Goal: Task Accomplishment & Management: Manage account settings

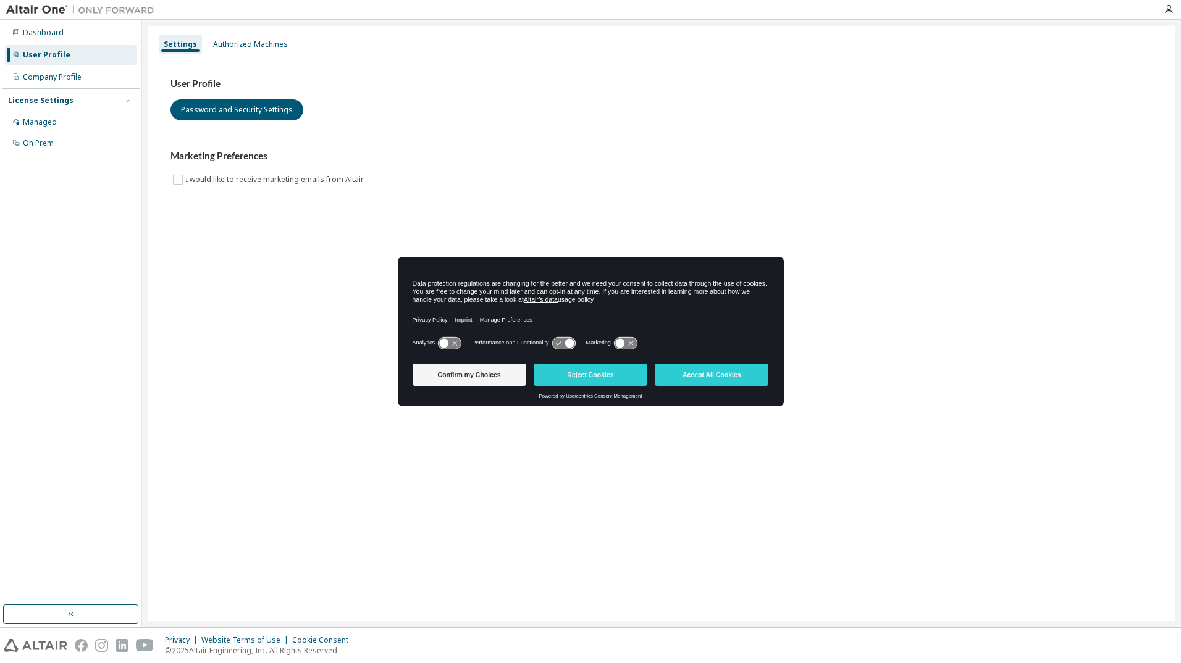
click at [476, 375] on button "Confirm my Choices" at bounding box center [469, 375] width 114 height 22
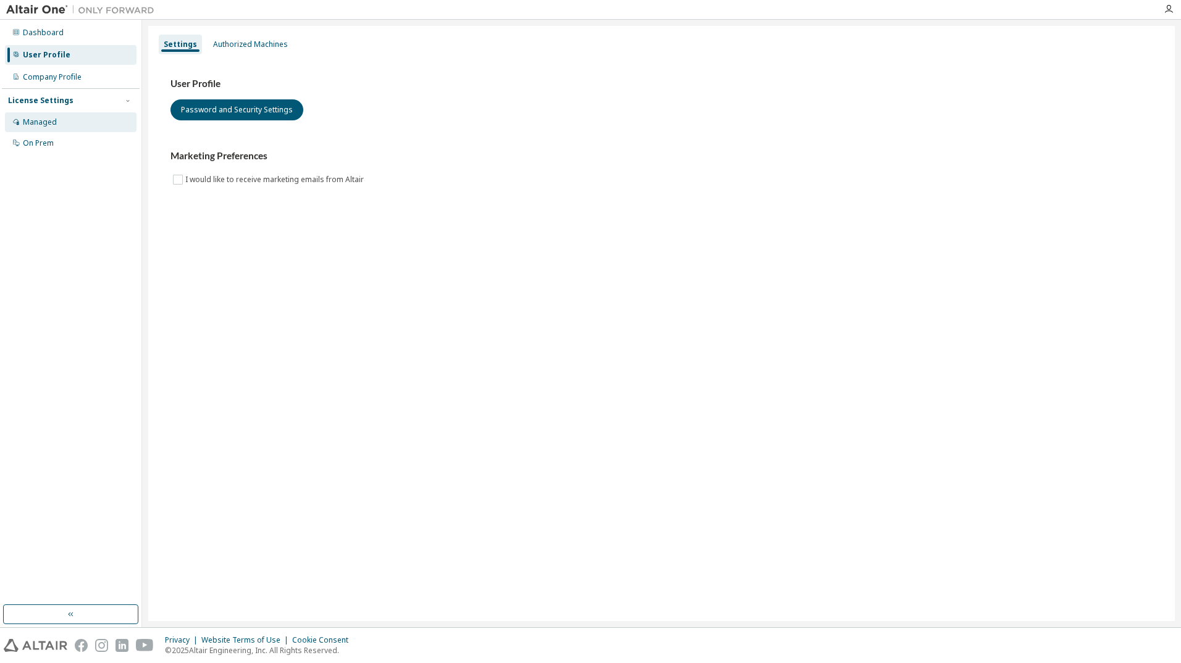
click at [42, 123] on div "Managed" at bounding box center [40, 122] width 34 height 10
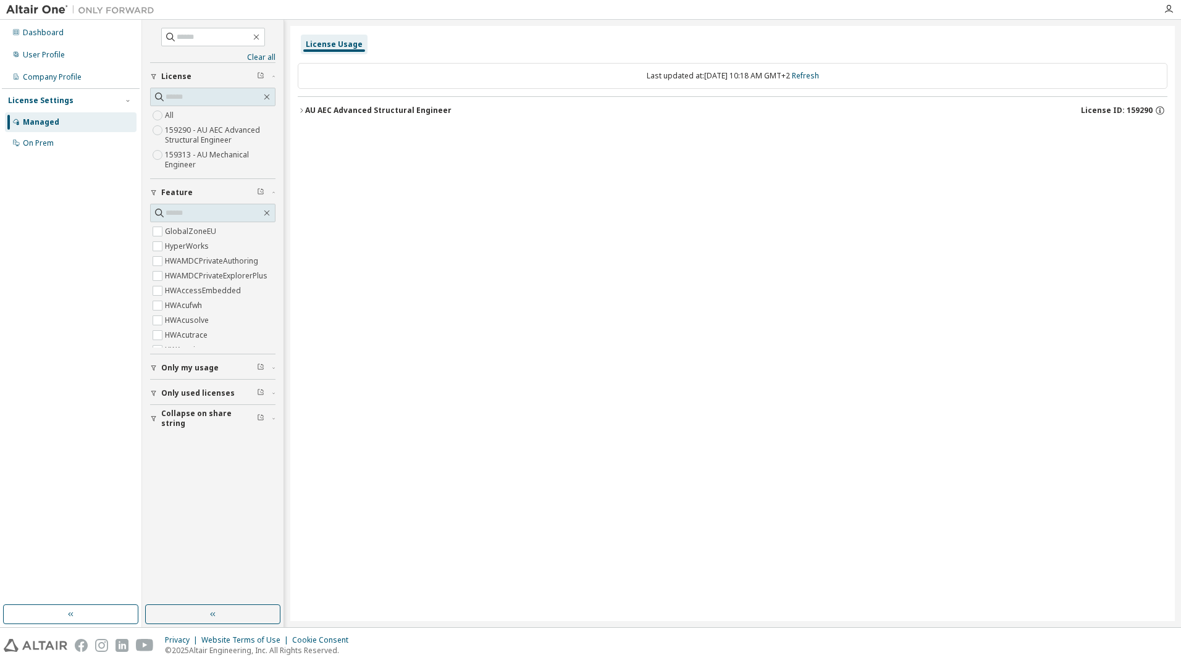
click at [304, 111] on icon "button" at bounding box center [301, 110] width 7 height 7
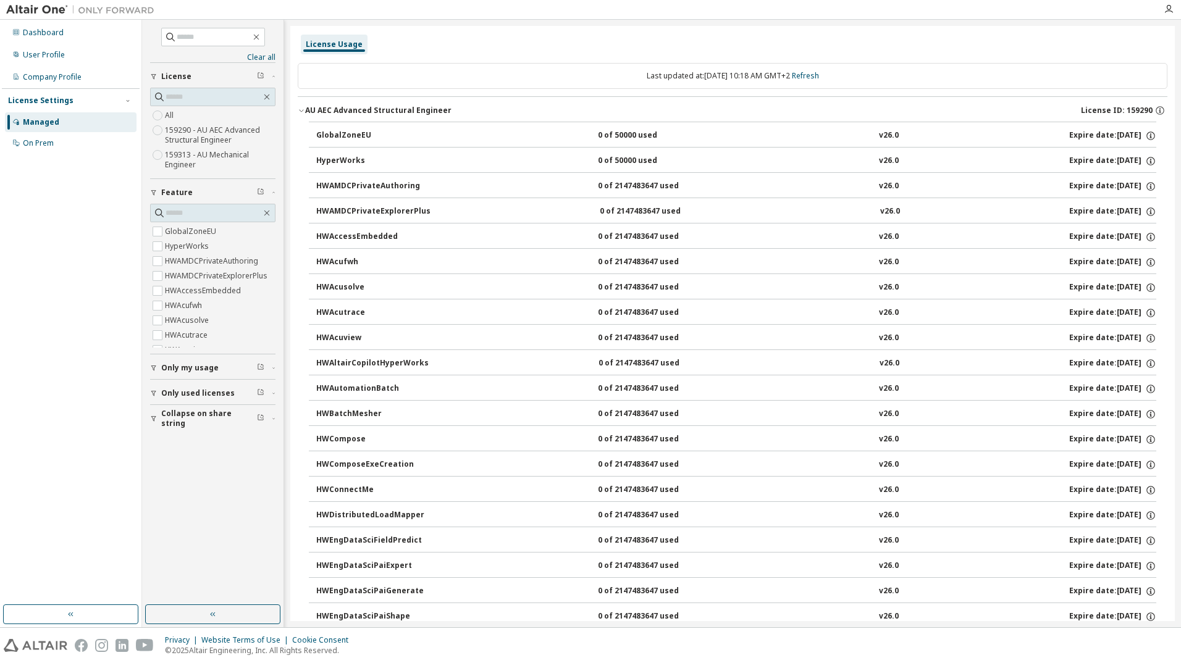
click at [301, 114] on icon "button" at bounding box center [301, 110] width 7 height 7
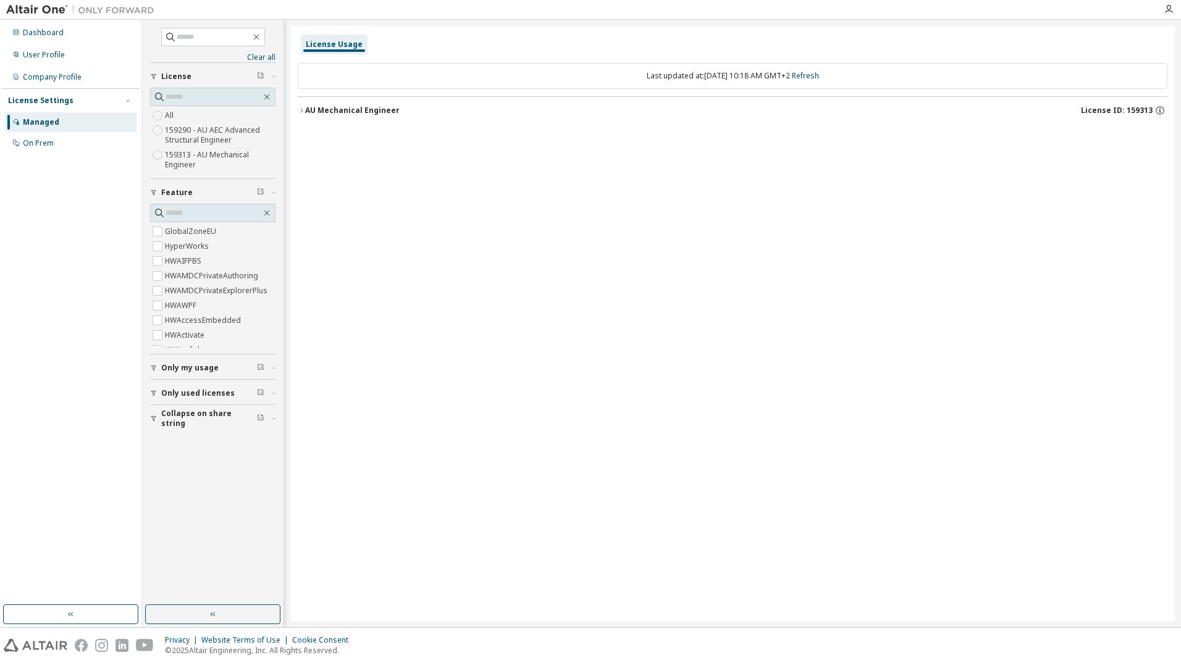
drag, startPoint x: 275, startPoint y: 191, endPoint x: 930, endPoint y: 276, distance: 660.6
click at [950, 278] on div "License Usage Last updated at: Mon 2025-10-13 10:18 AM GMT+2 Refresh AU Mechani…" at bounding box center [732, 323] width 884 height 595
click at [304, 110] on icon "button" at bounding box center [301, 110] width 7 height 7
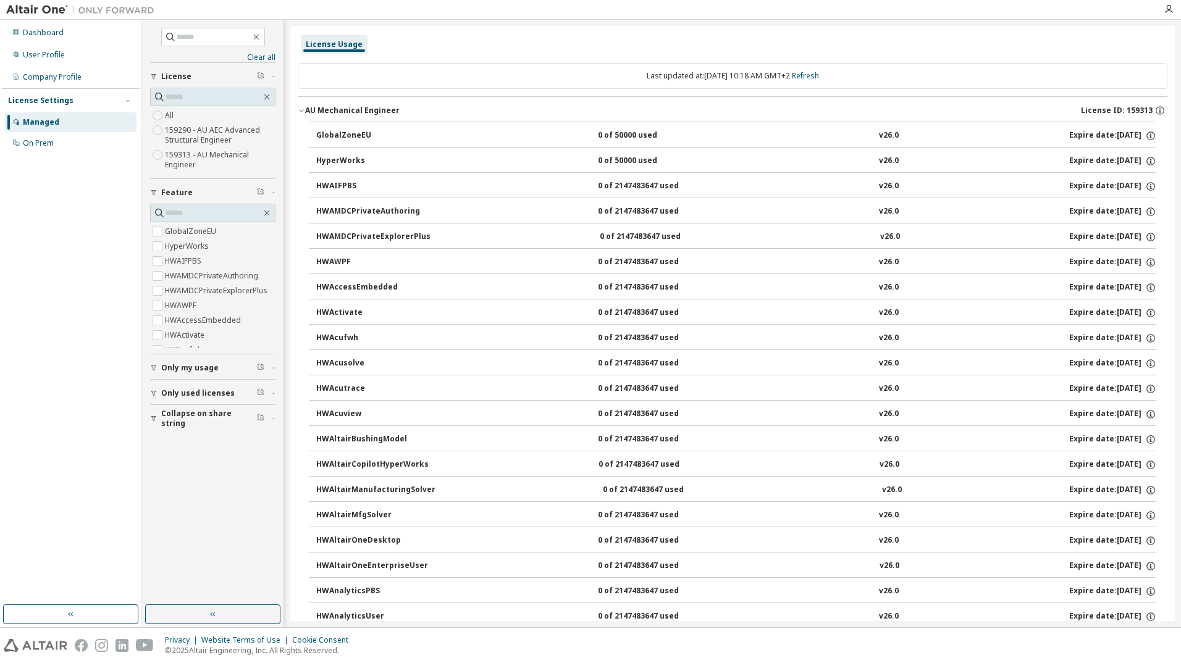
click at [330, 136] on div "GlobalZoneEU" at bounding box center [371, 135] width 111 height 11
click at [345, 138] on div "GlobalZoneEU" at bounding box center [371, 135] width 111 height 11
click at [40, 140] on div "On Prem" at bounding box center [38, 143] width 31 height 10
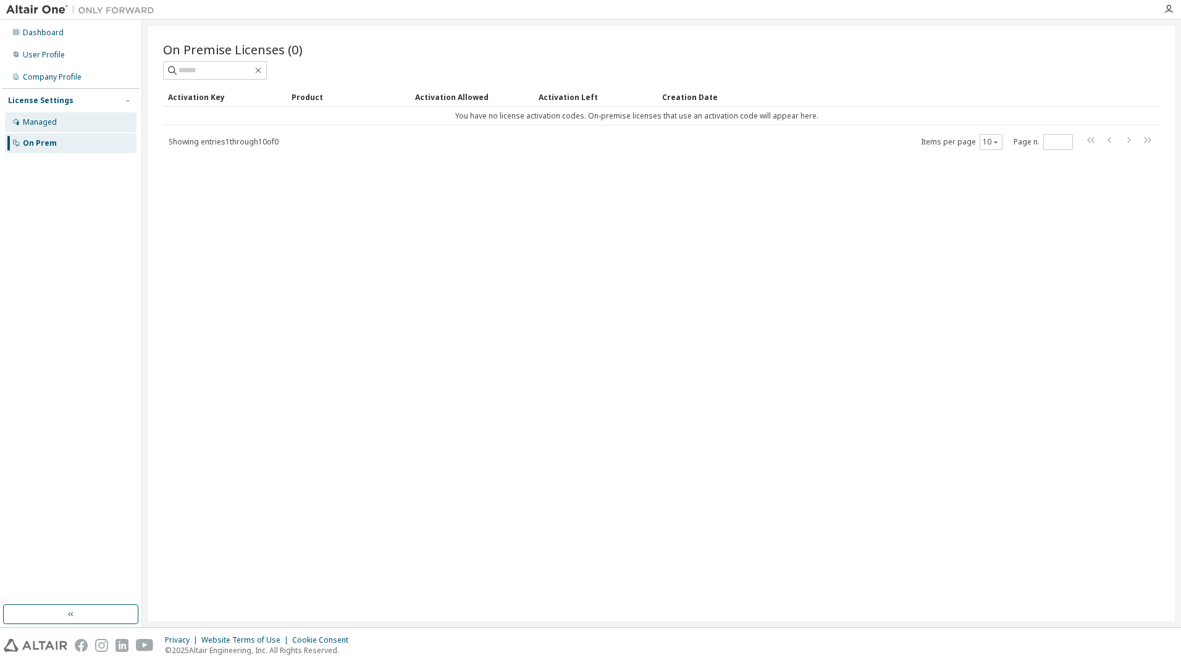
click at [58, 117] on div "Managed" at bounding box center [71, 122] width 132 height 20
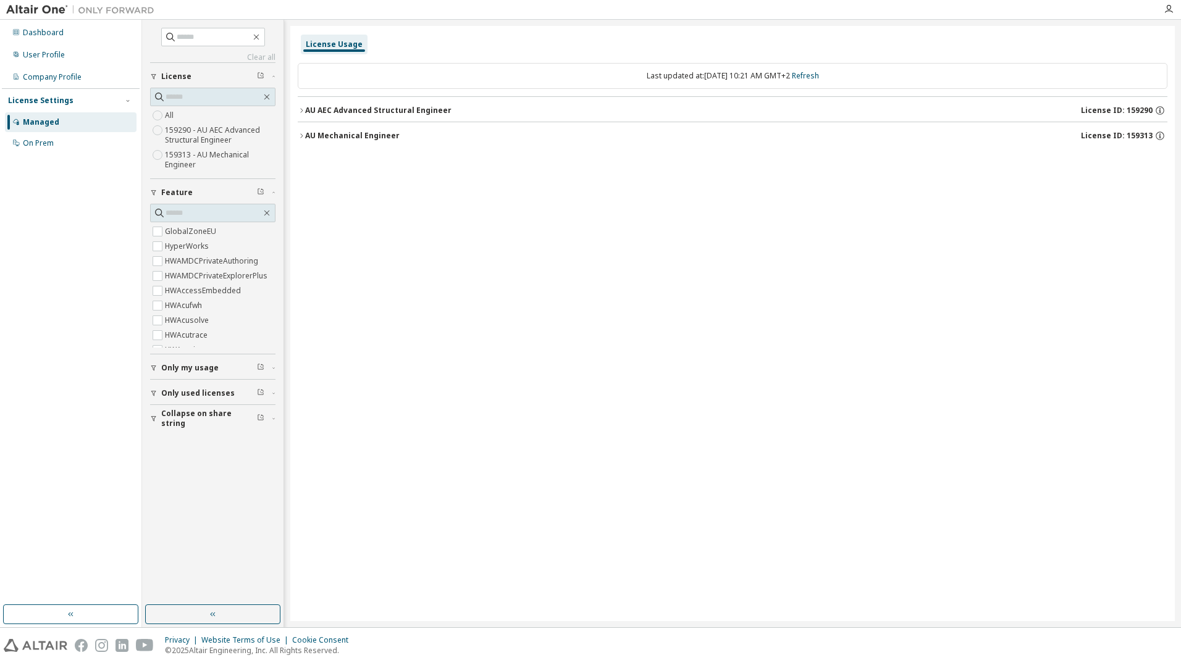
click at [151, 369] on icon "button" at bounding box center [153, 367] width 7 height 7
click at [153, 369] on icon "button" at bounding box center [153, 367] width 7 height 7
click at [149, 394] on div "Clear all Collapse on share string Only used licenses Only my usage Feature Glo…" at bounding box center [213, 313] width 138 height 582
click at [152, 395] on icon "button" at bounding box center [153, 393] width 7 height 7
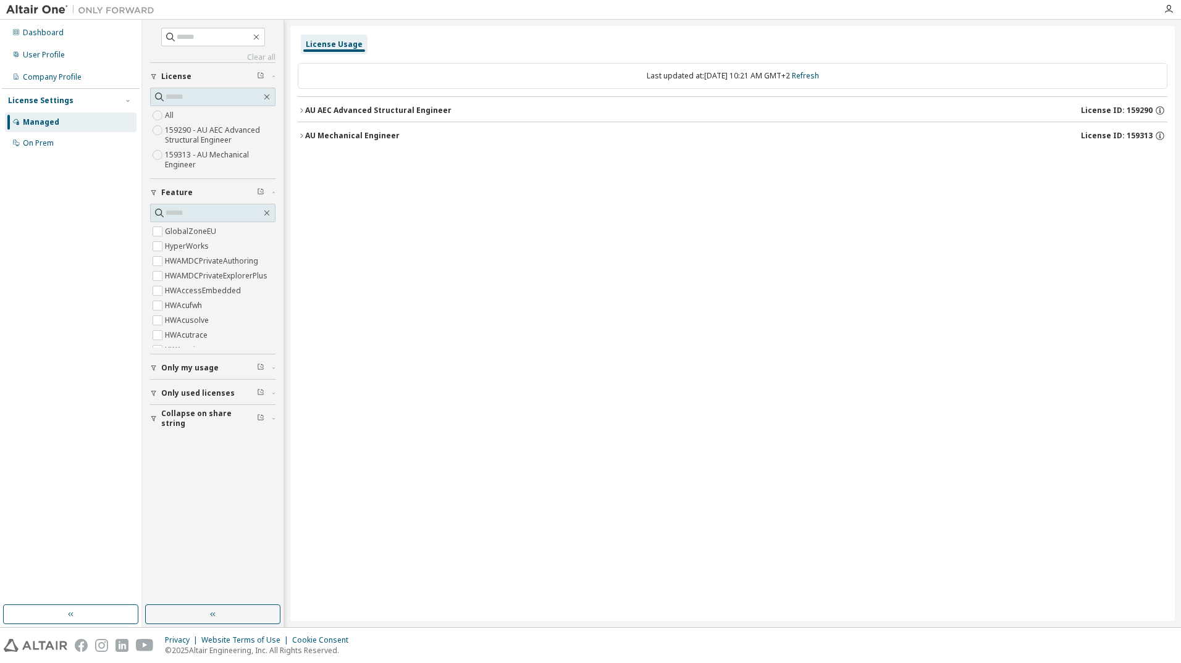
click at [154, 416] on icon "button" at bounding box center [153, 418] width 7 height 7
click at [298, 110] on icon "button" at bounding box center [301, 110] width 7 height 7
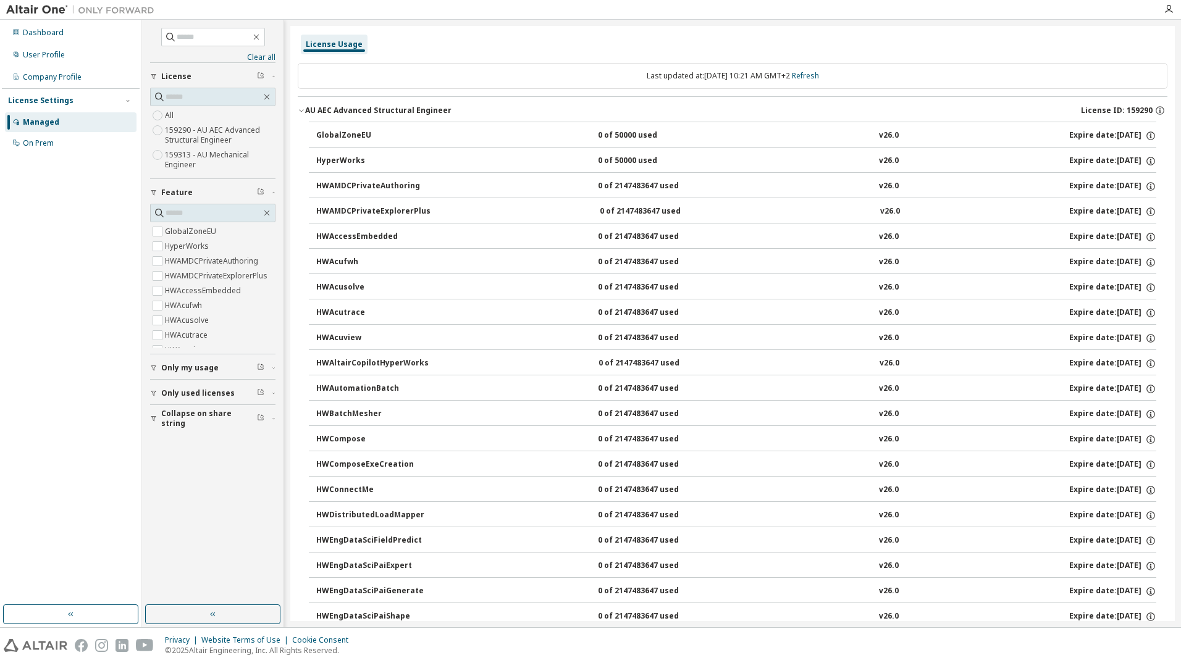
click at [298, 110] on icon "button" at bounding box center [301, 110] width 7 height 7
